Goal: Check status: Check status

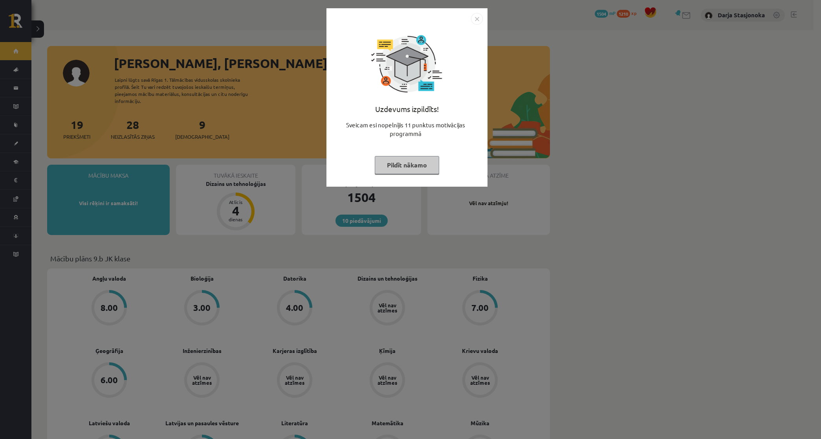
click at [402, 174] on div "Uzdevums izpildīts! Sveicam esi nopelnījis 11 punktus motivācijas programmā Pil…" at bounding box center [407, 103] width 152 height 157
click at [393, 165] on button "Pildīt nākamo" at bounding box center [407, 165] width 64 height 18
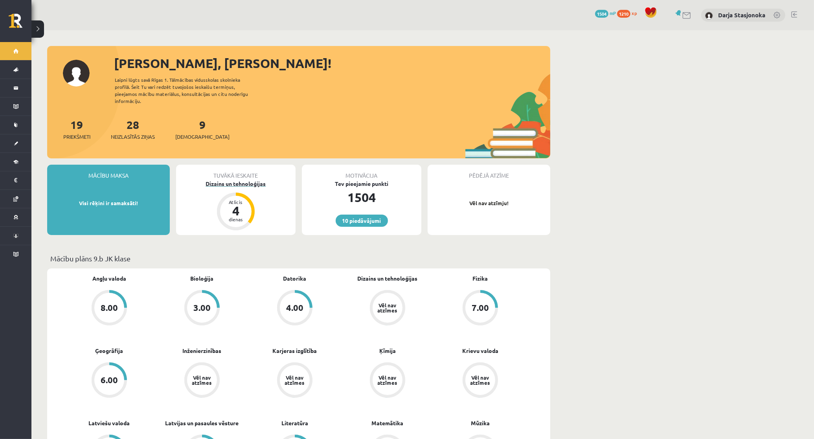
click at [221, 180] on div "Dizains un tehnoloģijas" at bounding box center [235, 184] width 119 height 8
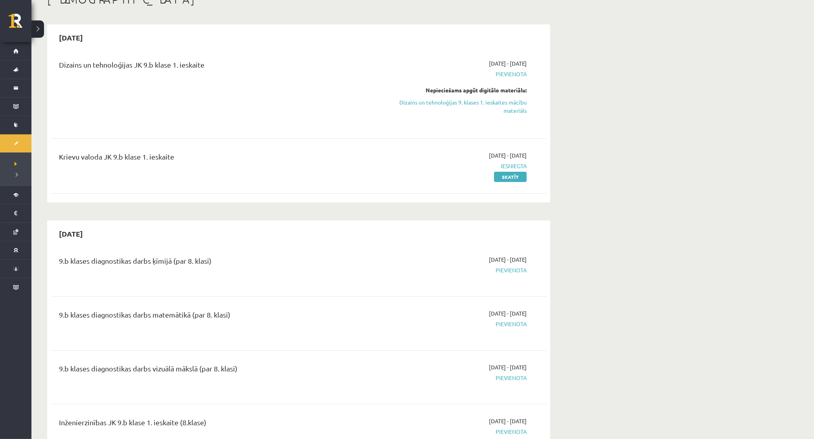
scroll to position [65, 0]
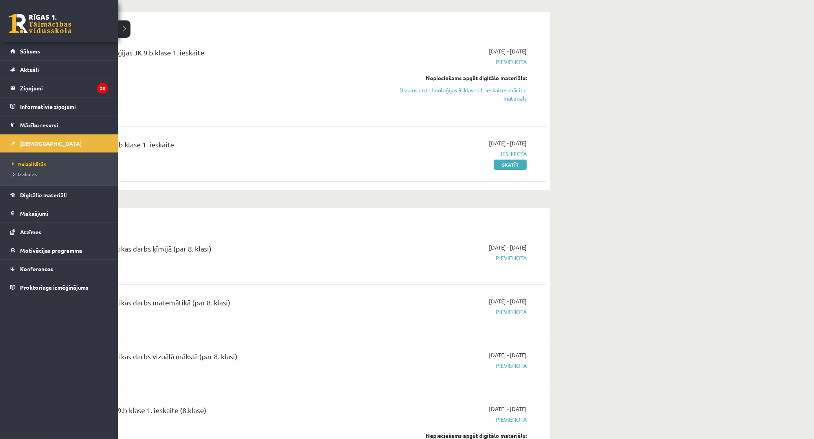
click at [27, 179] on li "Izlabotās" at bounding box center [60, 174] width 100 height 10
click at [26, 175] on span "Izlabotās" at bounding box center [24, 174] width 29 height 6
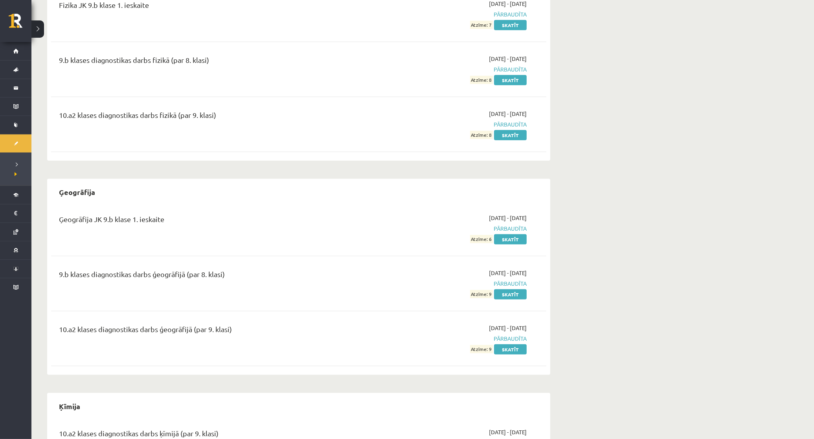
scroll to position [868, 0]
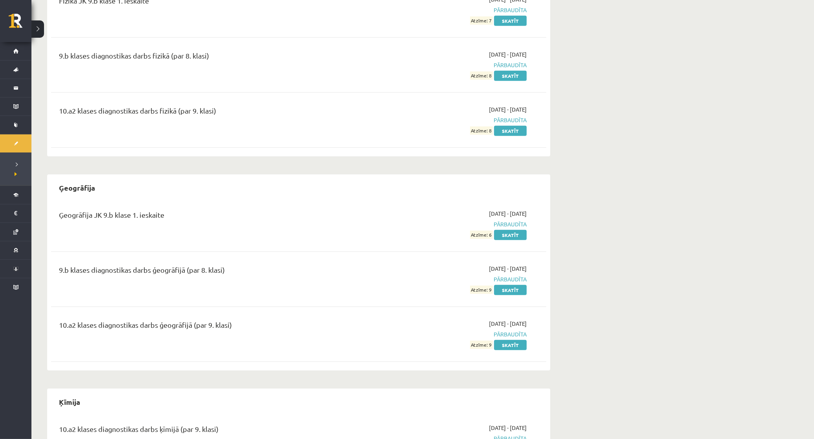
click at [503, 230] on div "2025-10-01 - 2025-10-15 Pārbaudīta Atzīme: 6 Skatīt" at bounding box center [453, 223] width 160 height 29
click at [507, 242] on div "Ģeogrāfija JK 9.b klase 1. ieskaite 2025-10-01 - 2025-10-15 Pārbaudīta Atzīme: …" at bounding box center [298, 224] width 495 height 45
click at [507, 233] on link "Skatīt" at bounding box center [510, 235] width 33 height 10
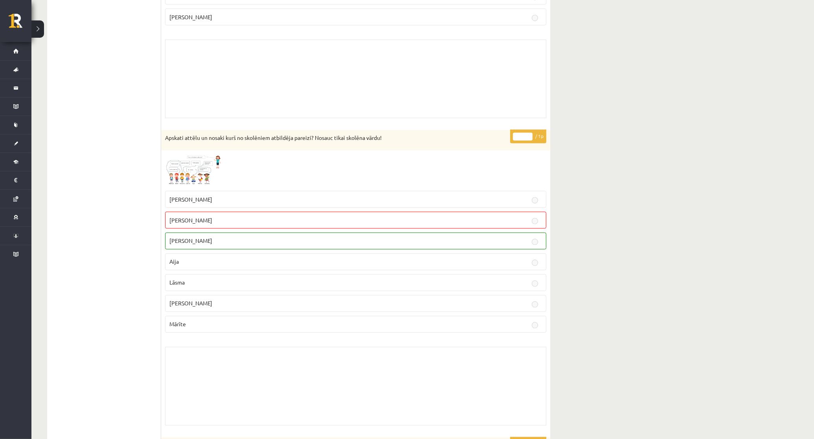
scroll to position [1424, 0]
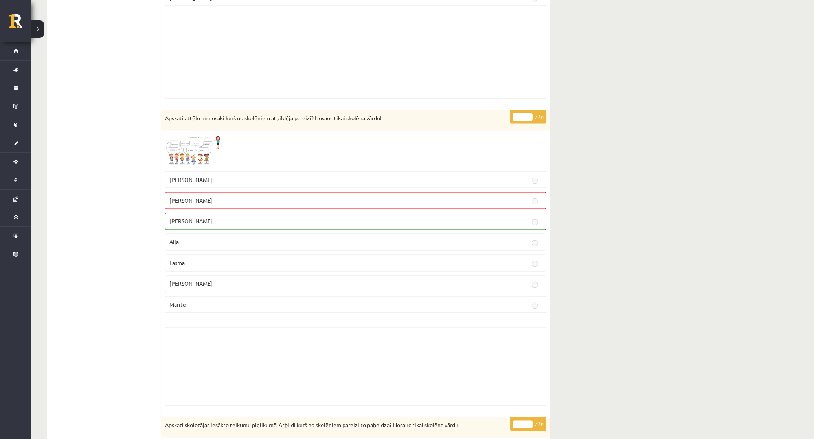
click at [202, 149] on img at bounding box center [194, 151] width 59 height 33
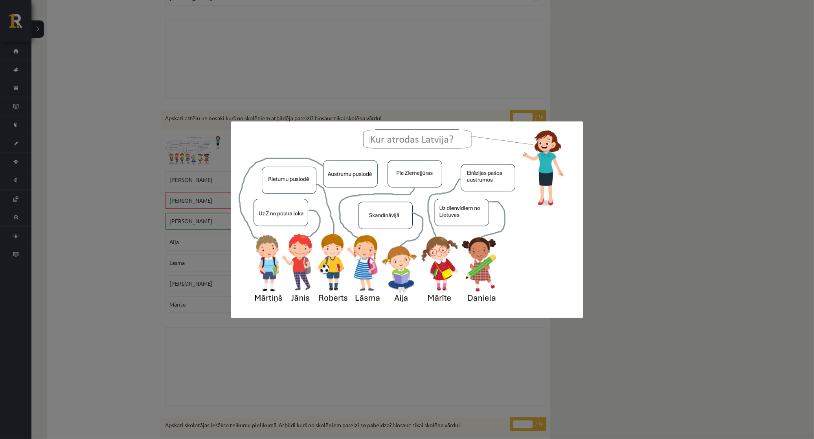
click at [90, 217] on div at bounding box center [407, 219] width 814 height 439
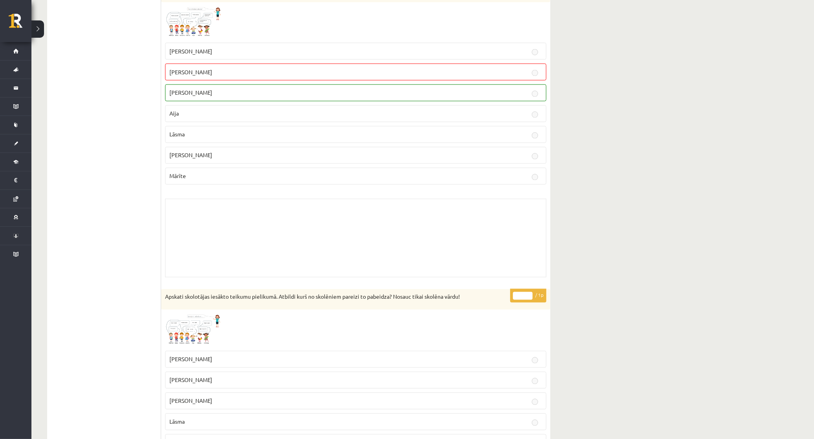
scroll to position [1539, 0]
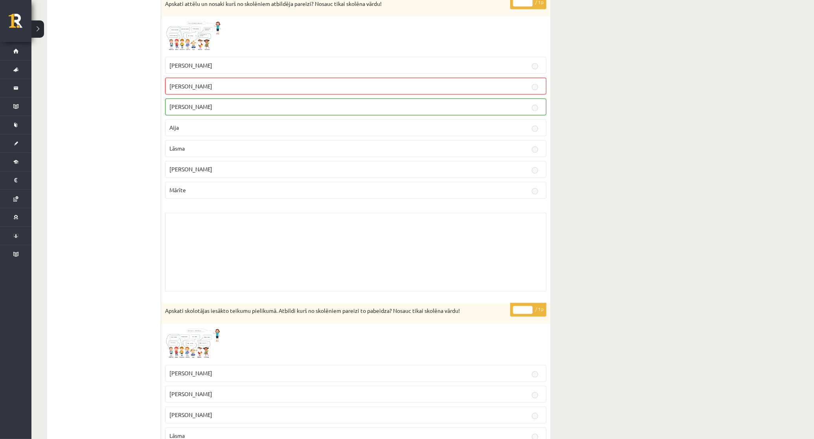
click at [199, 32] on img at bounding box center [194, 36] width 59 height 33
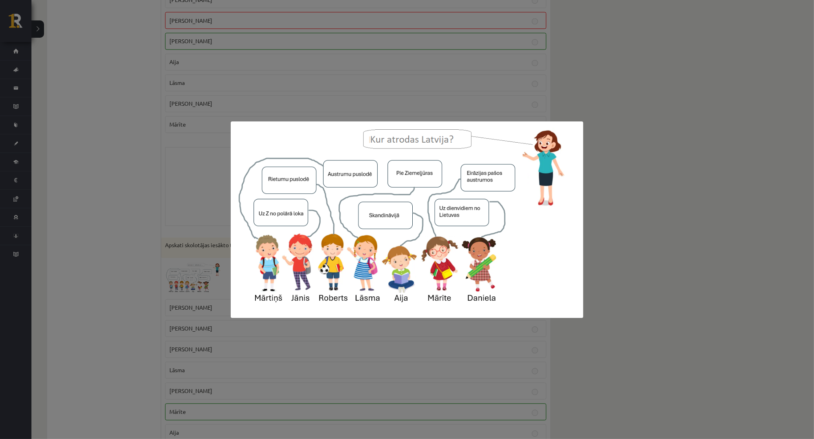
click at [135, 216] on div at bounding box center [407, 219] width 814 height 439
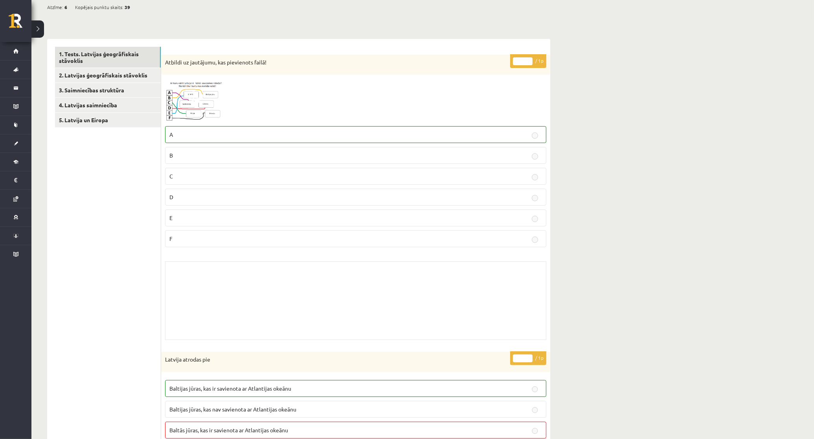
scroll to position [0, 0]
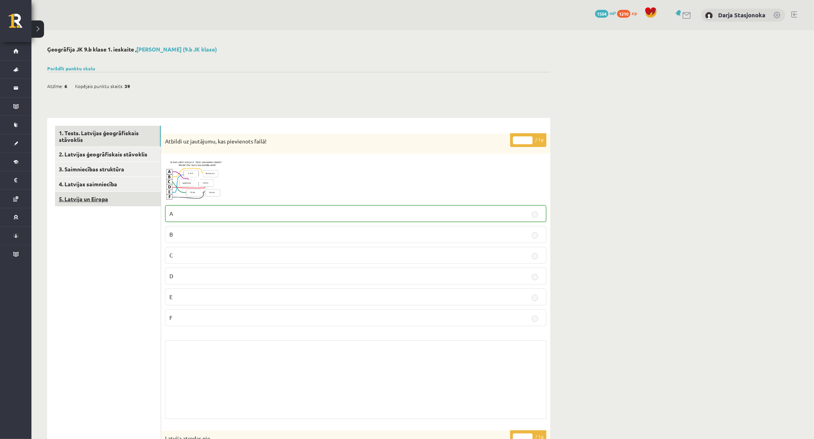
click at [101, 197] on link "5. Latvija un Eiropa" at bounding box center [108, 199] width 106 height 15
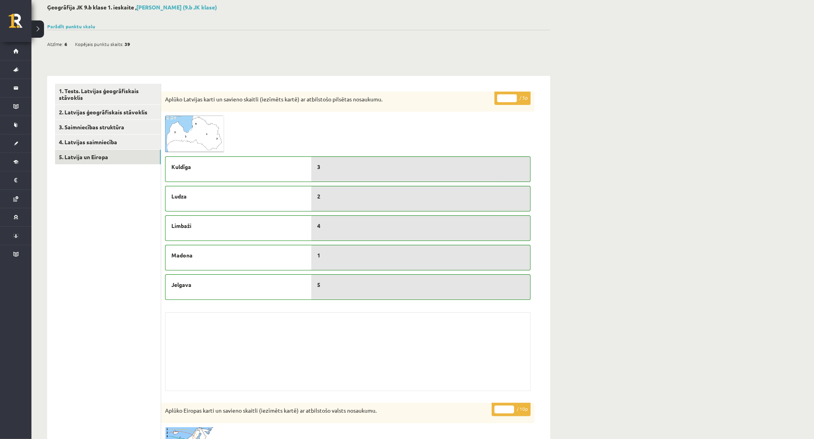
scroll to position [49, 0]
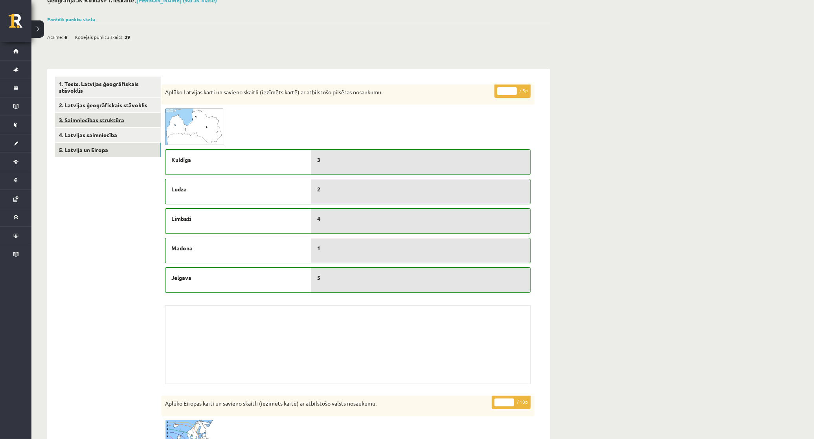
click at [89, 126] on link "3. Saimniecības struktūra" at bounding box center [108, 120] width 106 height 15
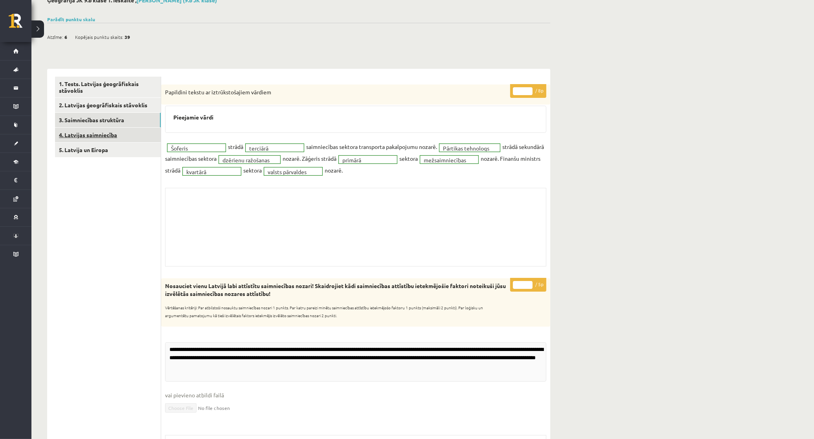
click at [97, 134] on link "4. Latvijas saimniecība" at bounding box center [108, 135] width 106 height 15
